Goal: Task Accomplishment & Management: Use online tool/utility

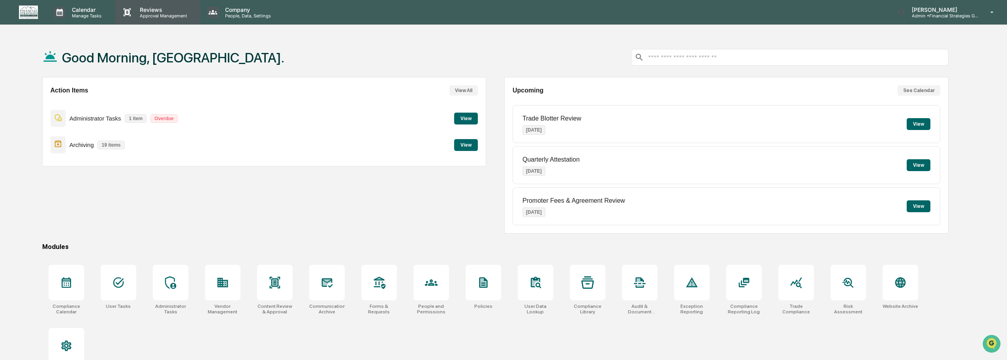
click at [158, 8] on p "Reviews" at bounding box center [162, 9] width 58 height 7
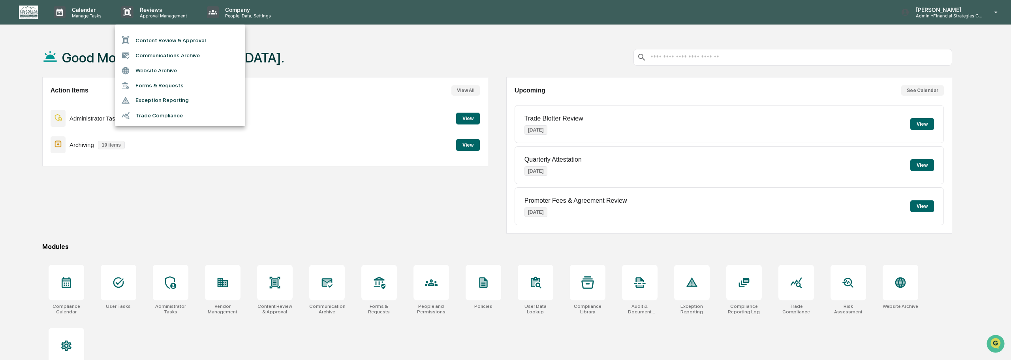
click at [172, 40] on li "Content Review & Approval" at bounding box center [180, 40] width 130 height 15
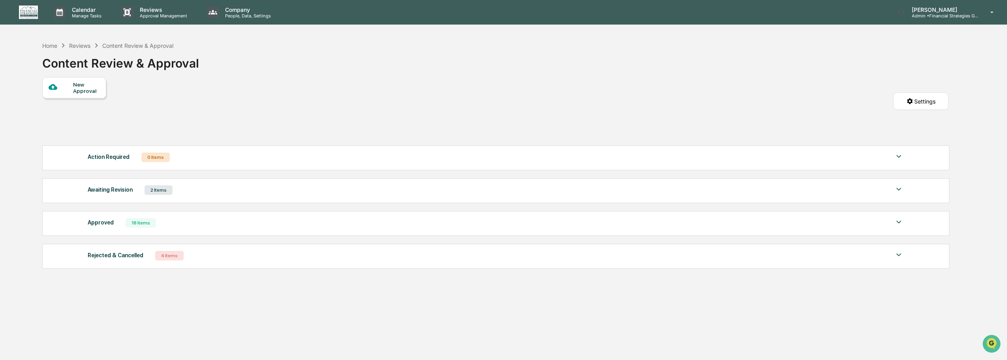
click at [198, 191] on div "Awaiting Revision 2 Items" at bounding box center [496, 189] width 816 height 11
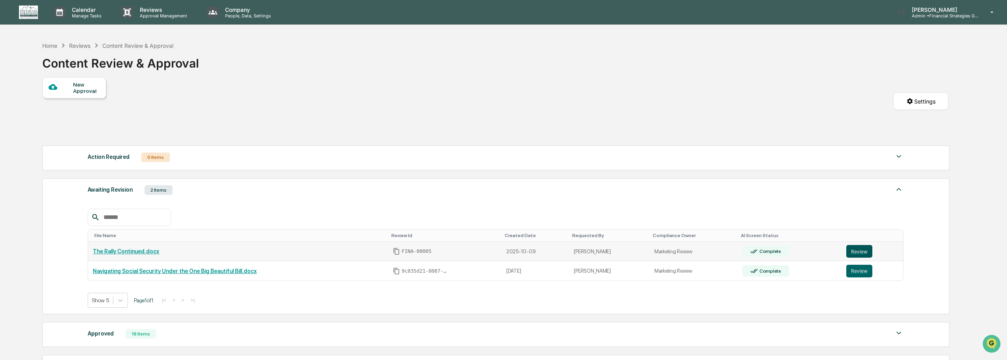
click at [860, 251] on button "Review" at bounding box center [859, 251] width 26 height 13
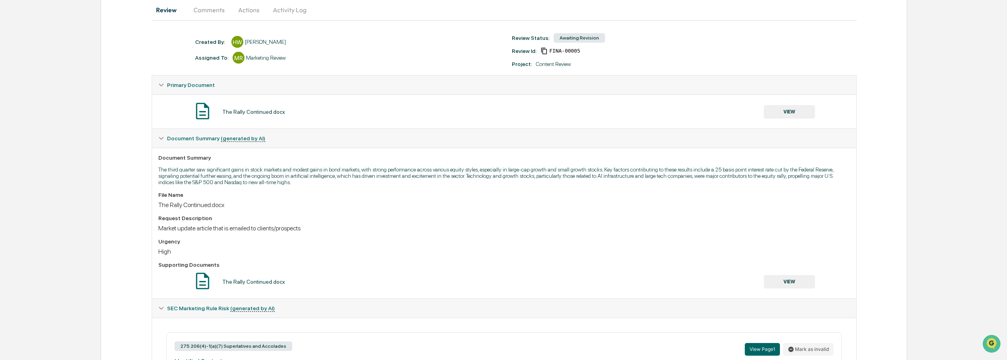
scroll to position [41, 0]
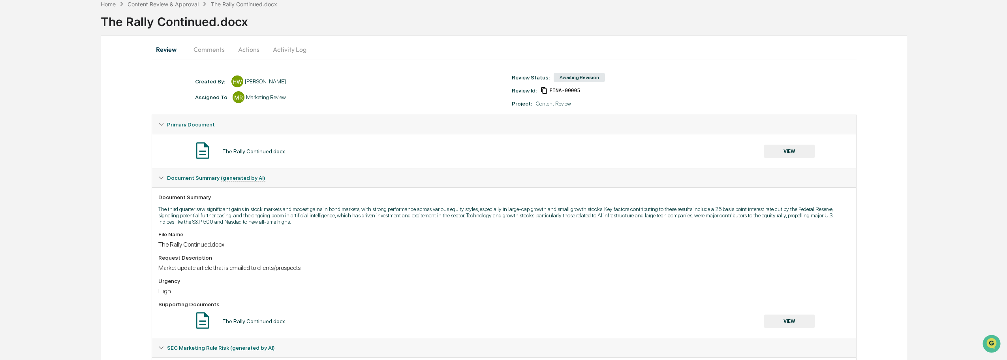
click at [207, 48] on button "Comments" at bounding box center [209, 49] width 44 height 19
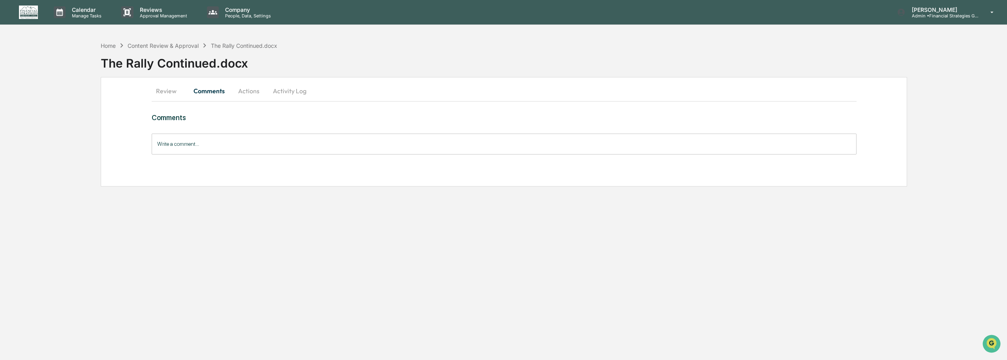
scroll to position [0, 0]
click at [254, 90] on button "Actions" at bounding box center [249, 90] width 36 height 19
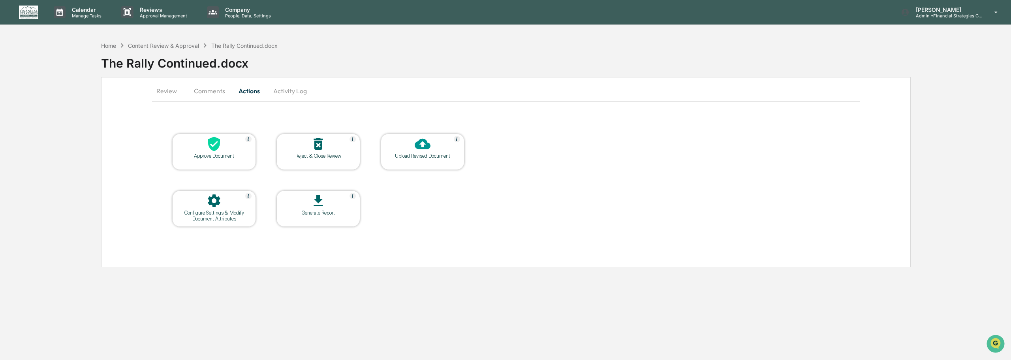
click at [282, 90] on button "Activity Log" at bounding box center [290, 90] width 46 height 19
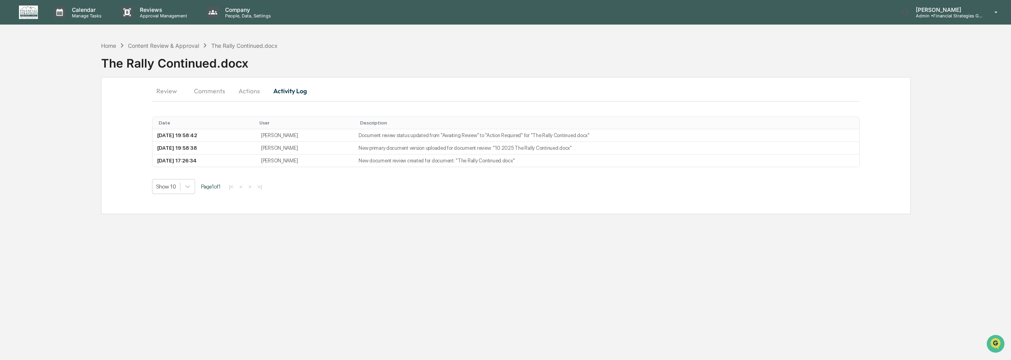
click at [167, 95] on button "Review" at bounding box center [170, 90] width 36 height 19
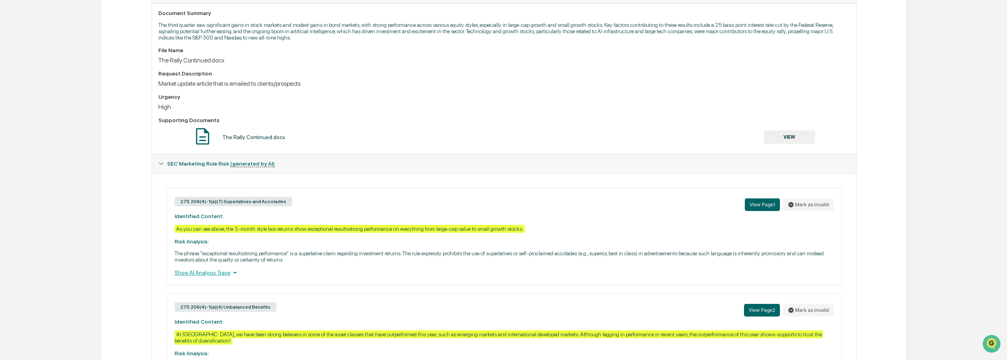
scroll to position [237, 0]
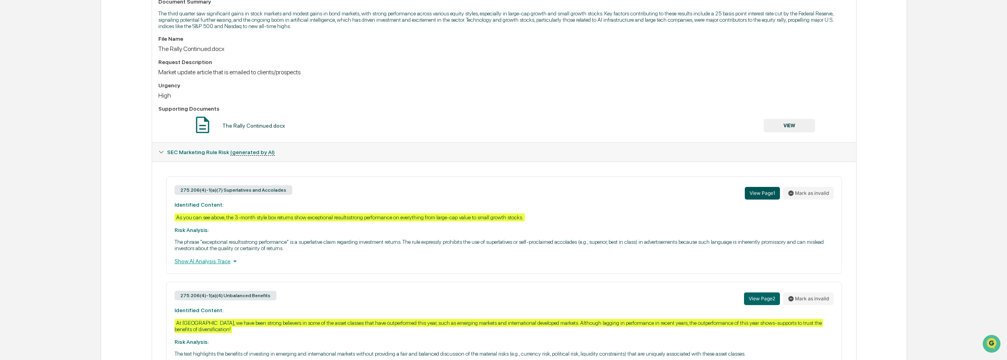
click at [756, 192] on button "View Page 1" at bounding box center [762, 193] width 35 height 13
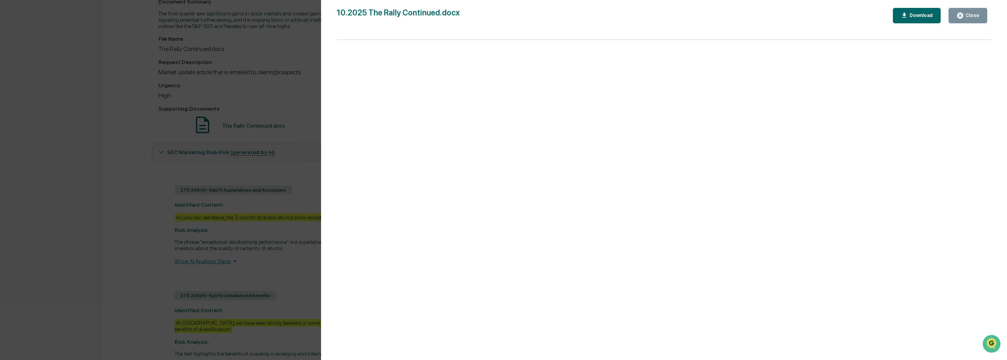
click at [973, 16] on div "Close" at bounding box center [971, 16] width 15 height 6
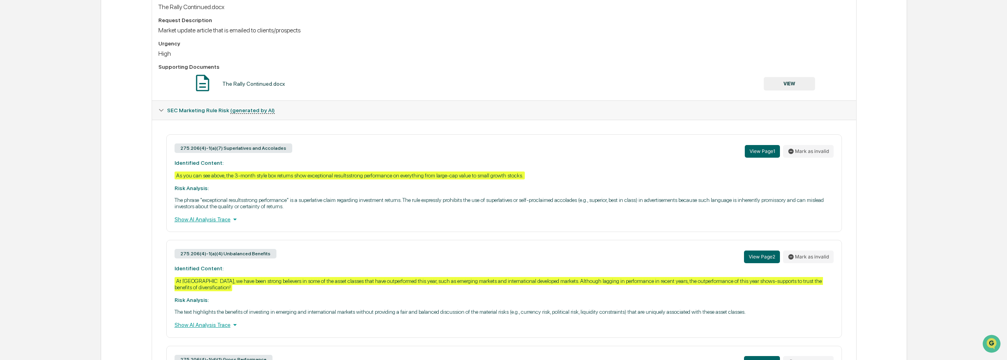
scroll to position [355, 0]
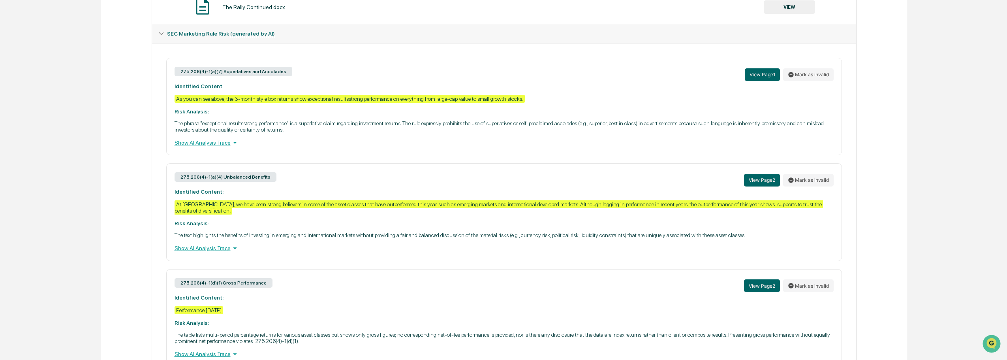
click at [214, 144] on div "Show AI Analysis Trace" at bounding box center [504, 142] width 659 height 9
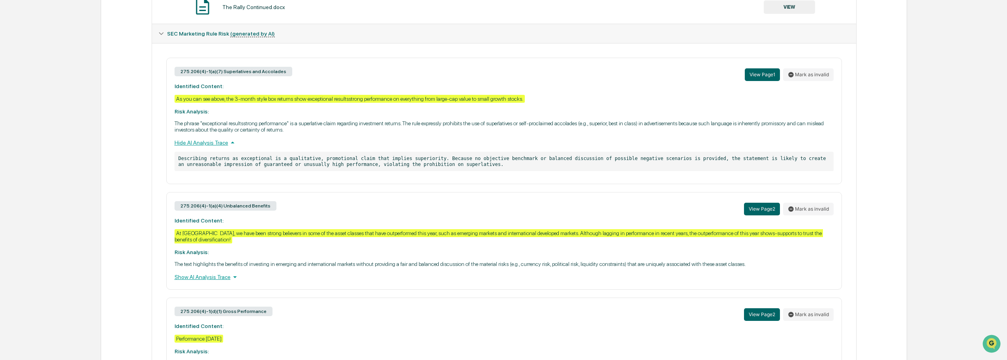
click at [180, 143] on div "Hide AI Analysis Trace" at bounding box center [504, 142] width 659 height 9
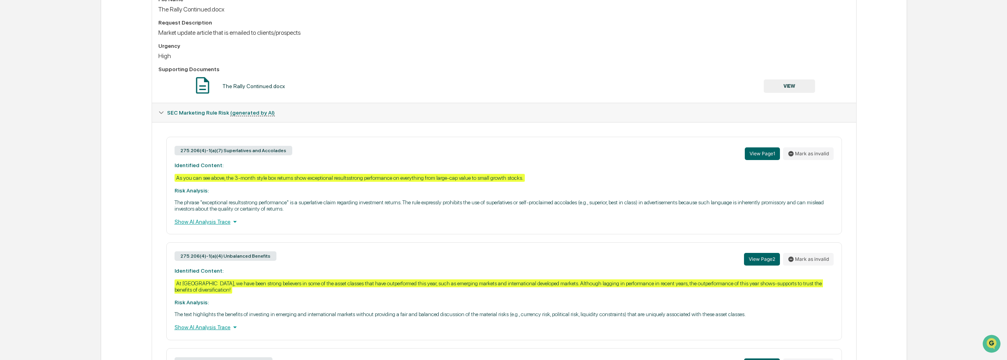
scroll to position [316, 0]
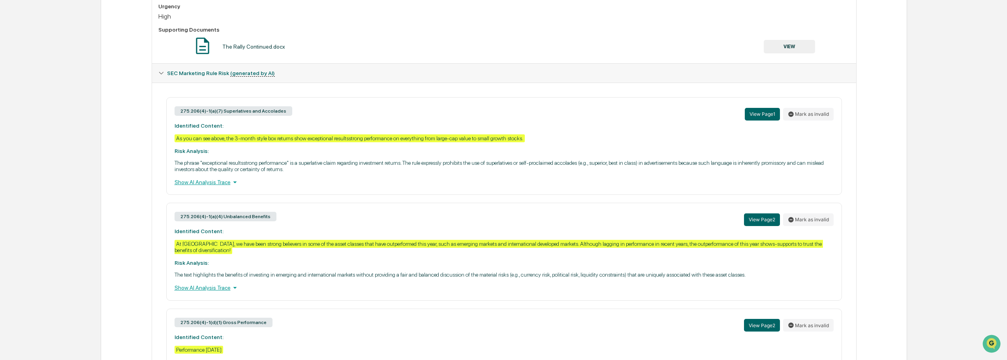
click at [214, 290] on div "Show AI Analysis Trace" at bounding box center [504, 287] width 659 height 9
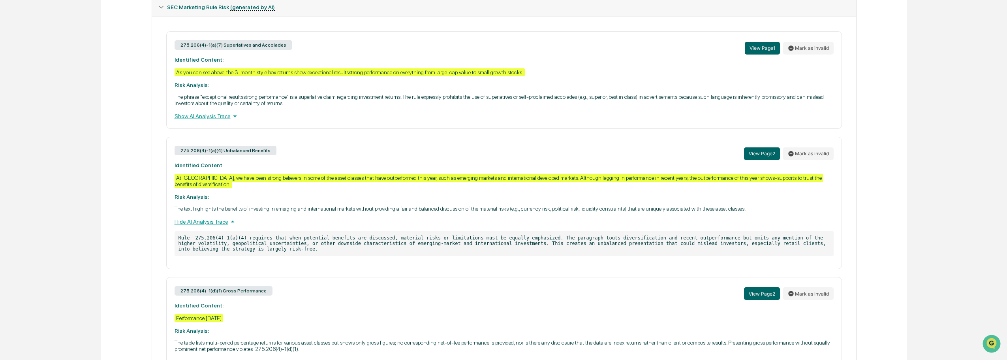
scroll to position [395, 0]
